Goal: Find specific page/section: Find specific page/section

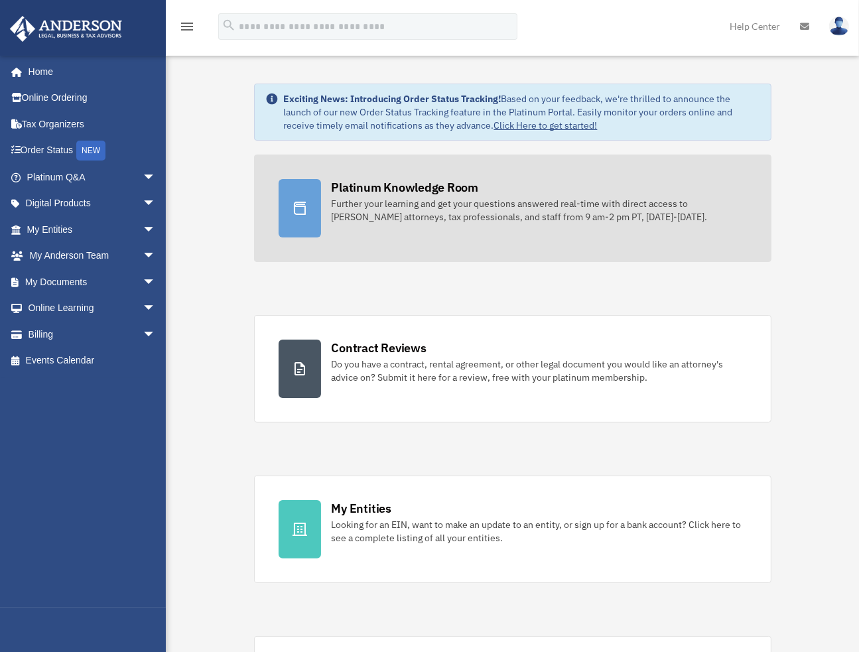
click at [385, 184] on div "Platinum Knowledge Room" at bounding box center [405, 187] width 147 height 17
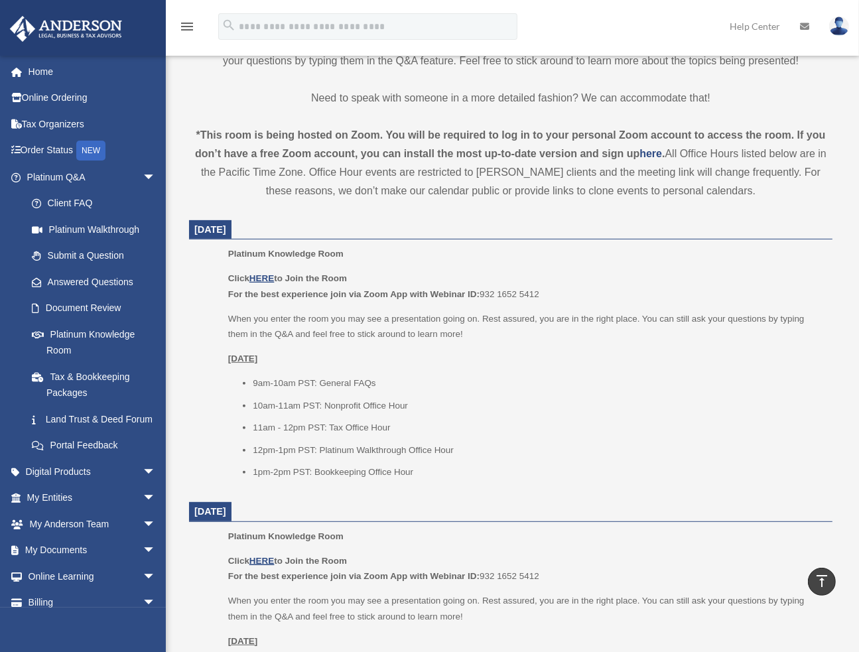
scroll to position [398, 0]
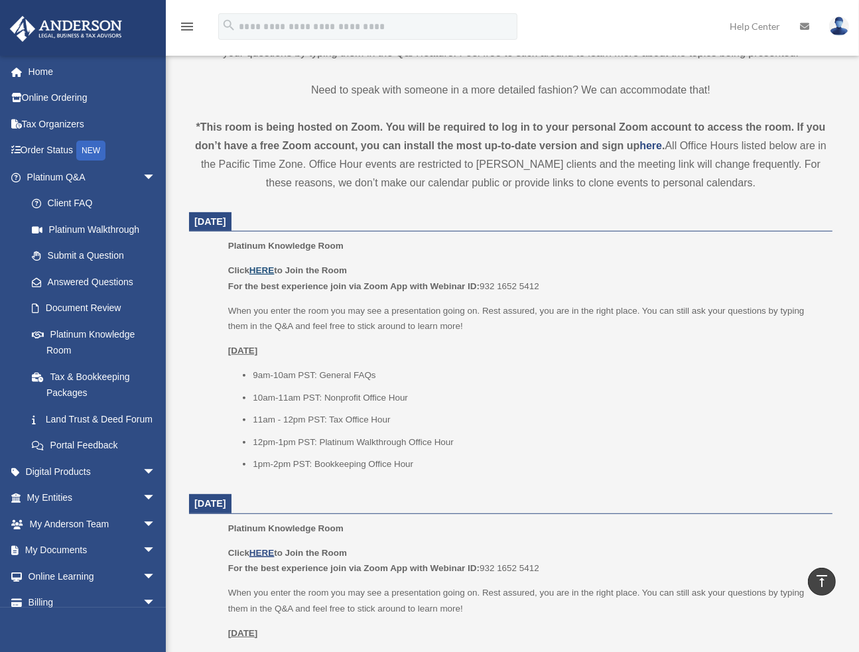
click at [263, 267] on u "HERE" at bounding box center [262, 270] width 25 height 10
